Goal: Leave review/rating

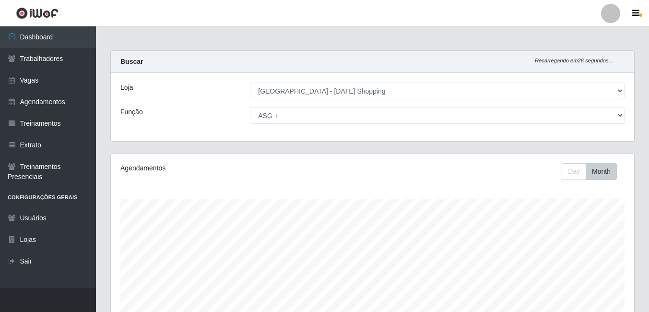
select select "471"
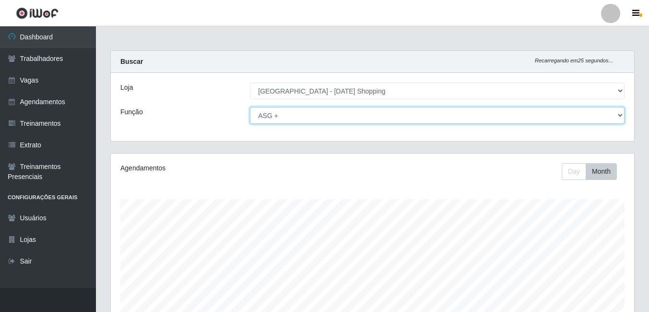
click at [621, 114] on select "[Selecione...] [PERSON_NAME] + ASG ++ Assistente de [PERSON_NAME] Assistente de…" at bounding box center [437, 115] width 375 height 17
select select "149"
click at [250, 107] on select "[Selecione...] [PERSON_NAME] + ASG ++ Assistente de [PERSON_NAME] Assistente de…" at bounding box center [437, 115] width 375 height 17
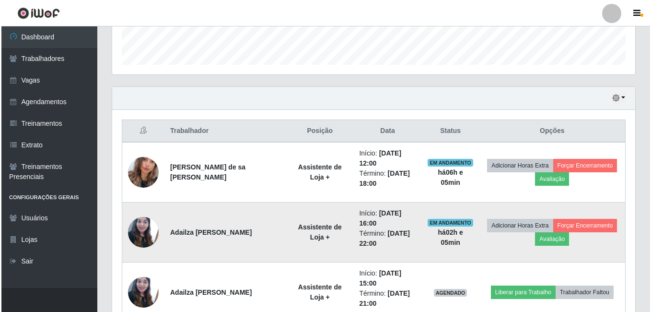
scroll to position [288, 0]
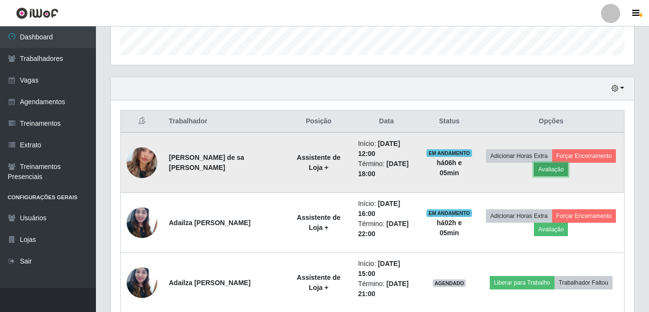
click at [555, 168] on button "Avaliação" at bounding box center [551, 169] width 34 height 13
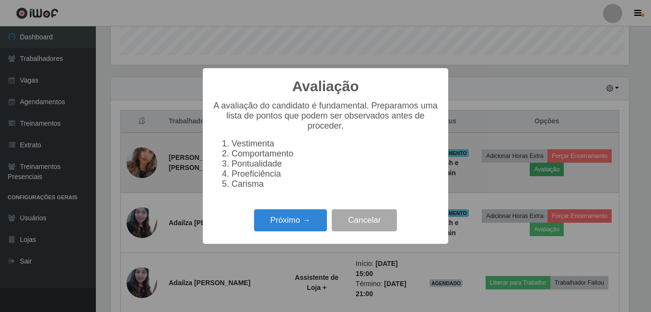
scroll to position [199, 518]
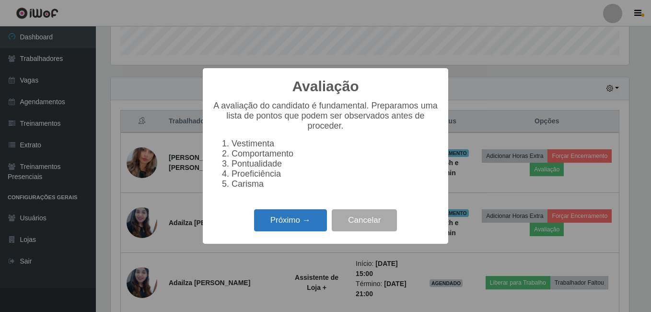
click at [287, 218] on button "Próximo →" at bounding box center [290, 220] width 73 height 23
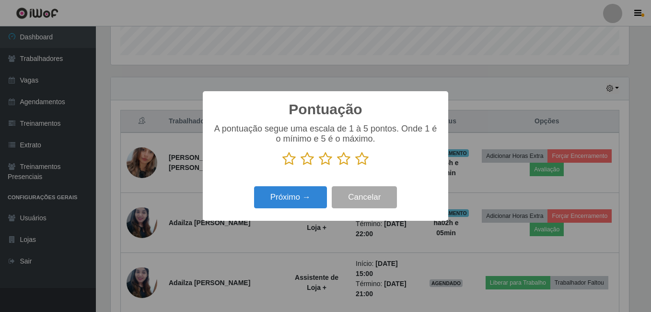
click at [363, 159] on icon at bounding box center [361, 159] width 13 height 14
click at [355, 166] on input "radio" at bounding box center [355, 166] width 0 height 0
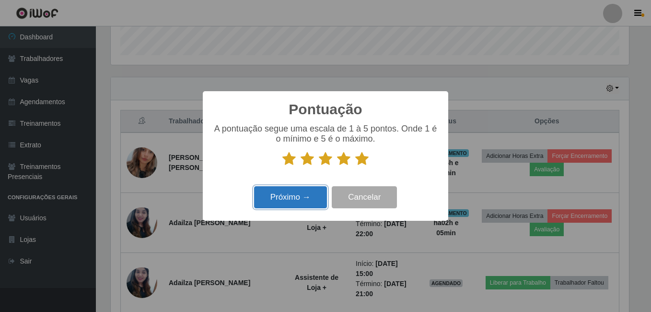
click at [298, 201] on button "Próximo →" at bounding box center [290, 197] width 73 height 23
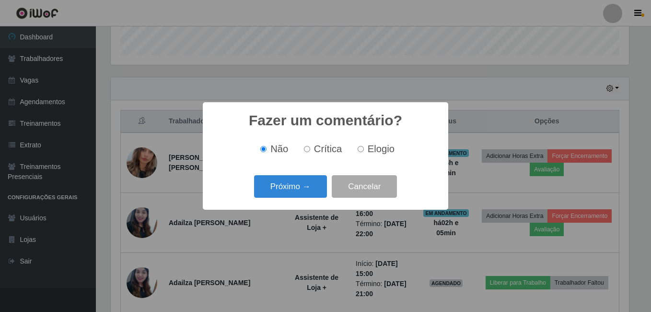
click at [369, 154] on span "Elogio" at bounding box center [381, 148] width 27 height 11
click at [364, 152] on input "Elogio" at bounding box center [361, 149] width 6 height 6
radio input "true"
click at [286, 186] on button "Próximo →" at bounding box center [290, 186] width 73 height 23
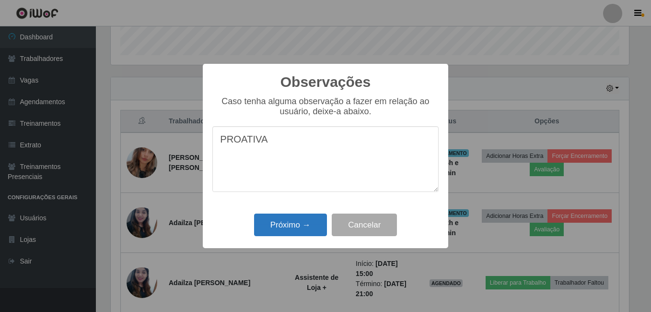
type textarea "PROATIVA"
click at [293, 228] on button "Próximo →" at bounding box center [290, 224] width 73 height 23
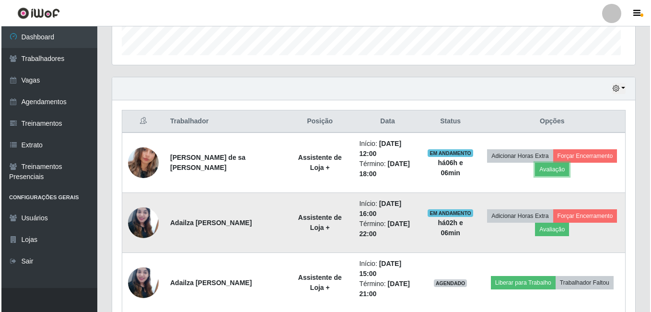
scroll to position [199, 523]
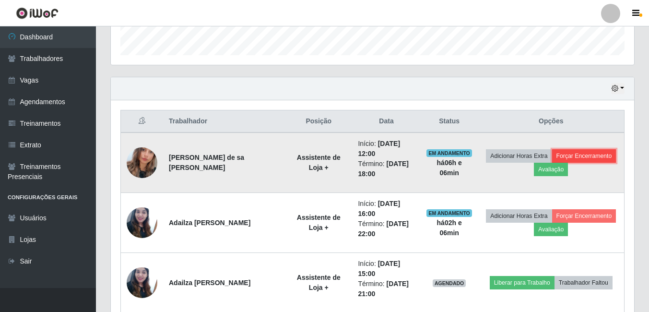
click at [580, 156] on button "Forçar Encerramento" at bounding box center [584, 155] width 64 height 13
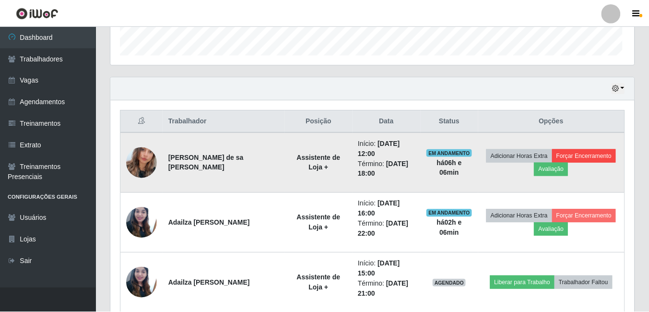
scroll to position [199, 518]
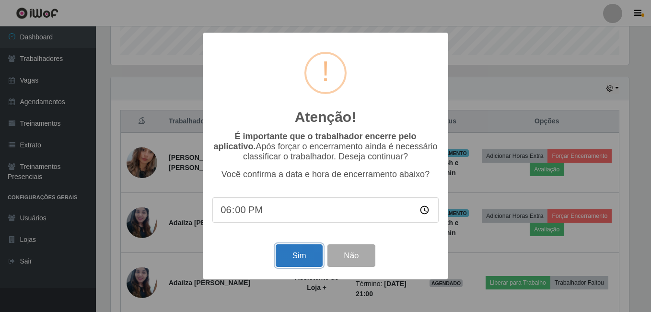
click at [290, 261] on button "Sim" at bounding box center [299, 255] width 47 height 23
